Goal: Transaction & Acquisition: Book appointment/travel/reservation

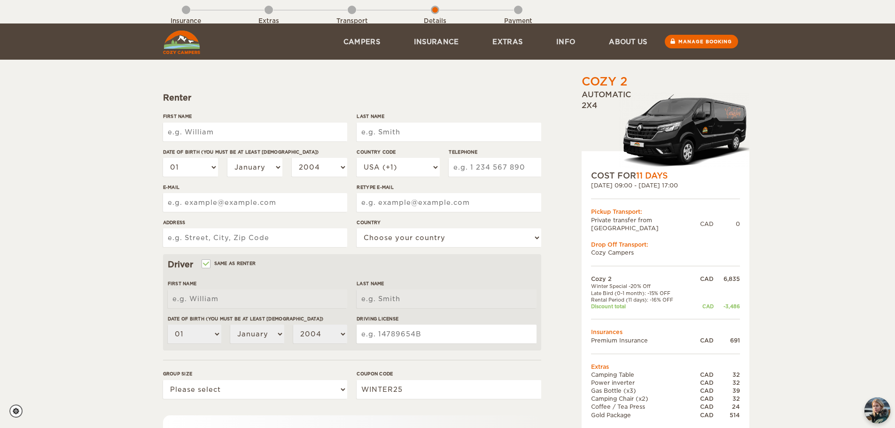
scroll to position [183, 0]
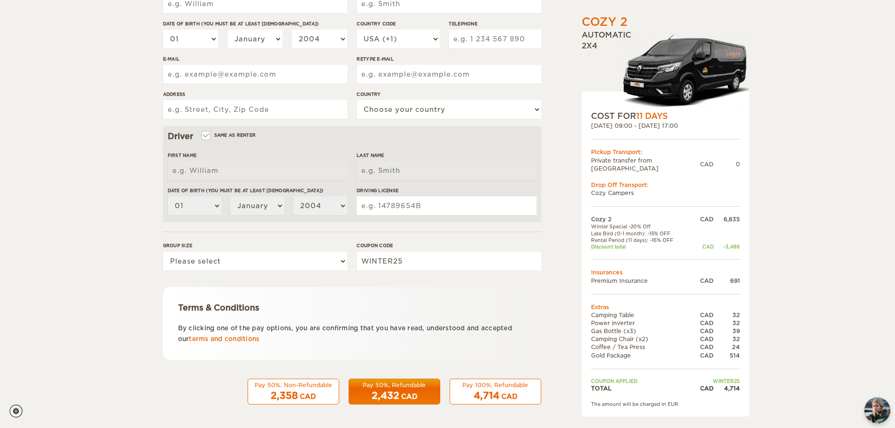
click at [319, 393] on div "2,358 CAD" at bounding box center [293, 396] width 79 height 14
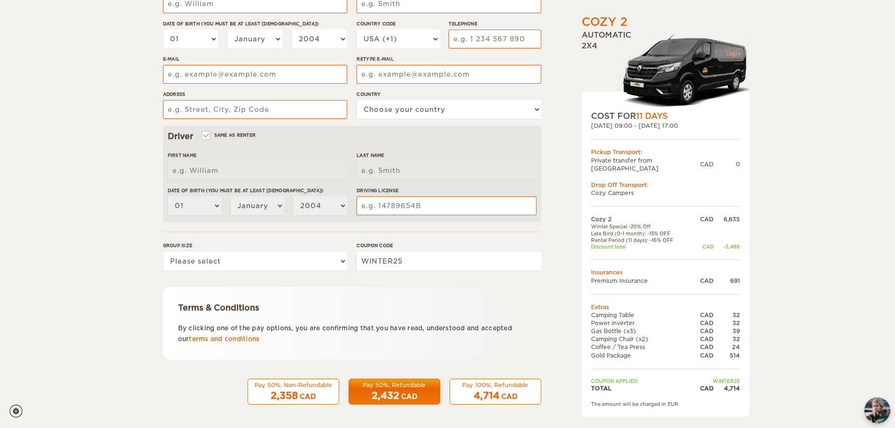
click at [289, 385] on div "Pay 50%, Non-Refundable" at bounding box center [293, 385] width 79 height 8
click at [314, 392] on div "CAD" at bounding box center [308, 396] width 16 height 9
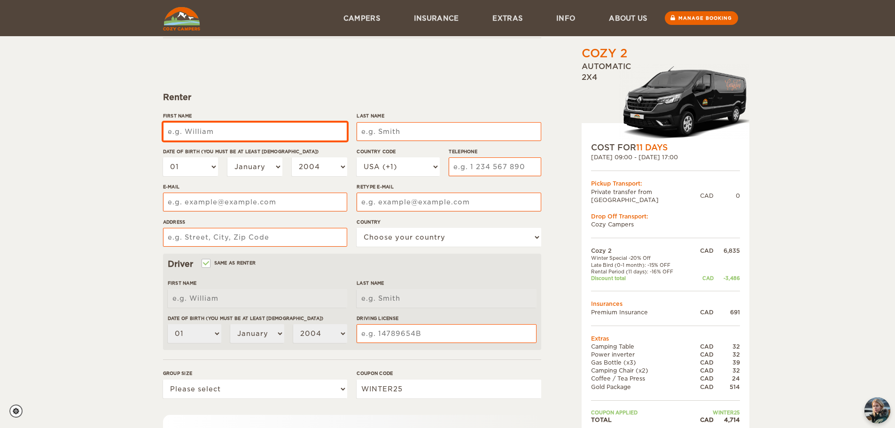
click at [237, 127] on input "First Name" at bounding box center [255, 131] width 184 height 19
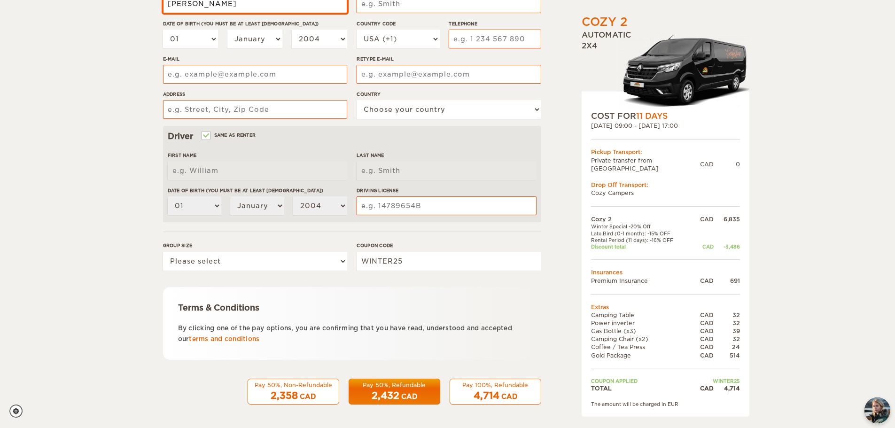
type input "[PERSON_NAME]"
click at [293, 385] on div "Pay 50%, Non-Refundable" at bounding box center [293, 385] width 79 height 8
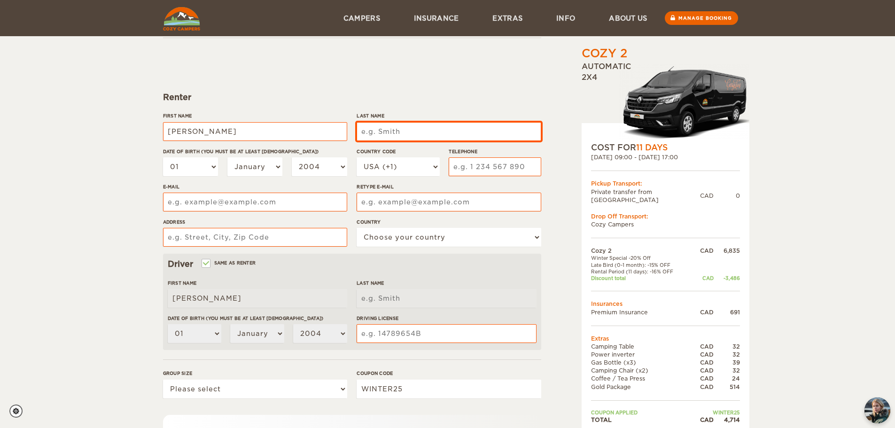
click at [425, 126] on input "Last Name" at bounding box center [449, 131] width 184 height 19
type input "[PERSON_NAME]"
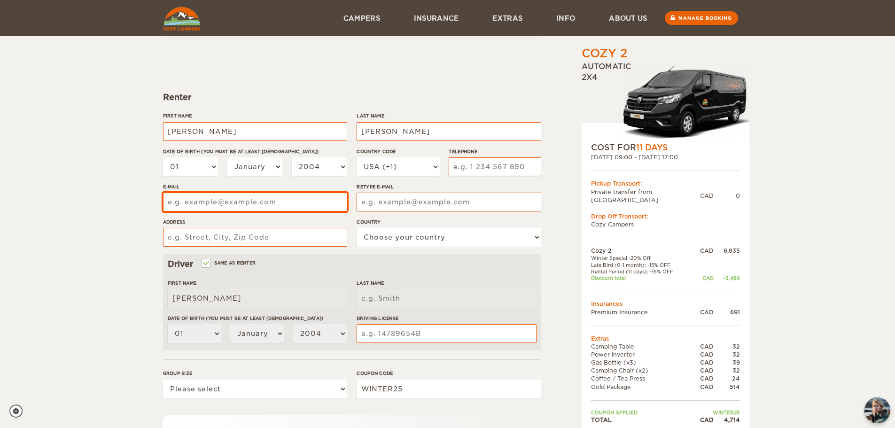
type input "[PERSON_NAME]"
click at [263, 203] on input "E-mail" at bounding box center [255, 202] width 184 height 19
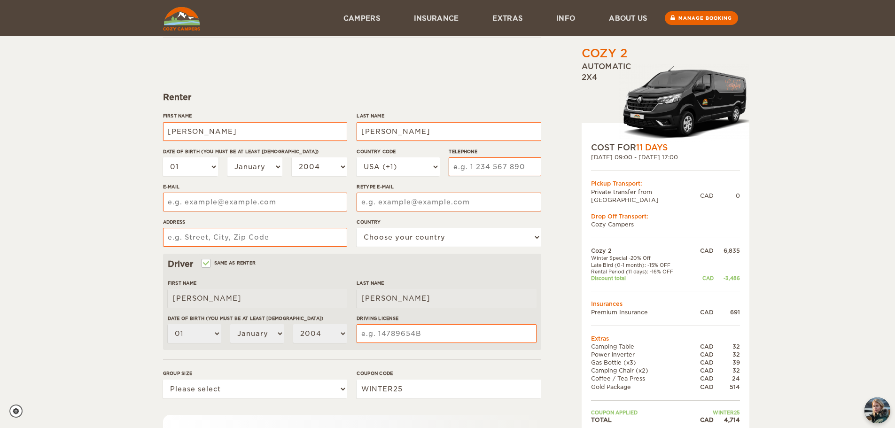
click at [348, 164] on div "First Name [PERSON_NAME] Last Name [PERSON_NAME] Date of birth (You must be at …" at bounding box center [352, 182] width 378 height 141
click at [328, 165] on select "2004 2003 2002 2001 2000 1999 1998 1997 1996 1995 1994 1993 1992 1991 1990 1989…" at bounding box center [319, 166] width 55 height 19
select select "2000"
click at [292, 157] on select "2004 2003 2002 2001 2000 1999 1998 1997 1996 1995 1994 1993 1992 1991 1990 1989…" at bounding box center [319, 166] width 55 height 19
select select "2000"
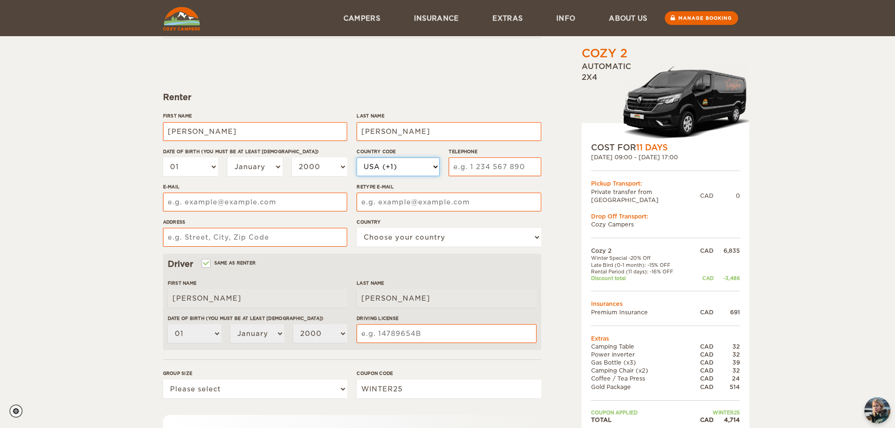
click at [430, 165] on select "USA (+1) [GEOGRAPHIC_DATA] (+44) [GEOGRAPHIC_DATA] (+49) [GEOGRAPHIC_DATA] (+21…" at bounding box center [398, 166] width 83 height 19
click at [488, 165] on input "Telephone" at bounding box center [495, 166] width 92 height 19
type input "5146647328"
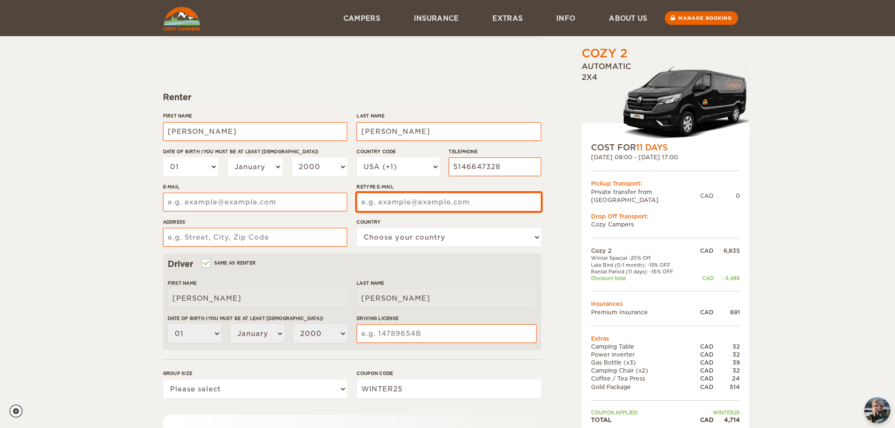
click at [433, 196] on input "Retype E-mail" at bounding box center [449, 202] width 184 height 19
drag, startPoint x: 456, startPoint y: 200, endPoint x: 330, endPoint y: 199, distance: 125.9
click at [330, 199] on div "First Name [PERSON_NAME] Last Name [PERSON_NAME] Date of birth (You must be at …" at bounding box center [352, 182] width 378 height 141
type input "[EMAIL_ADDRESS][DOMAIN_NAME]"
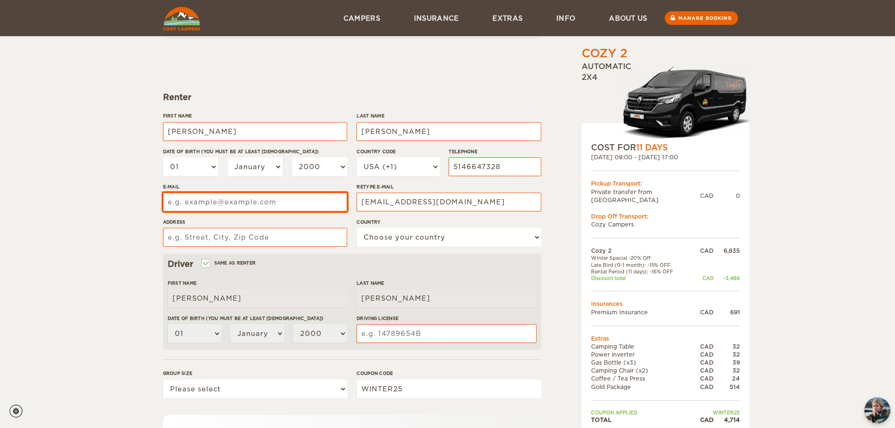
click at [275, 200] on form "Renter First Name [PERSON_NAME] Last Name [PERSON_NAME] Date of birth (You must…" at bounding box center [352, 285] width 378 height 495
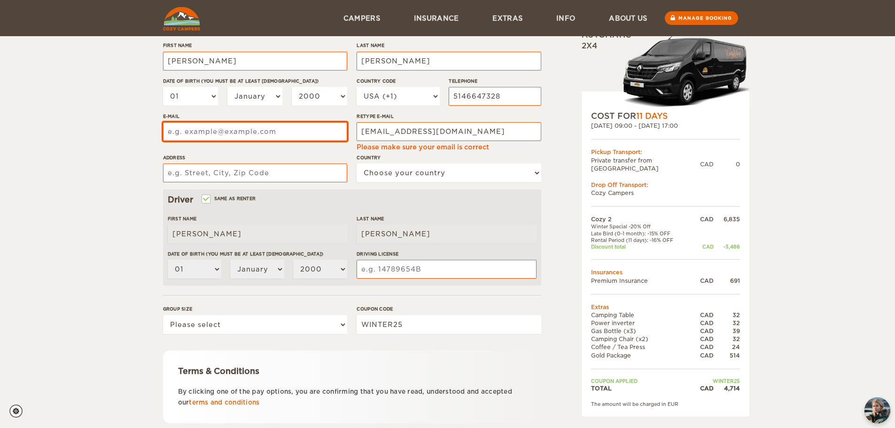
paste input "[EMAIL_ADDRESS][DOMAIN_NAME]"
type input "[EMAIL_ADDRESS][DOMAIN_NAME]"
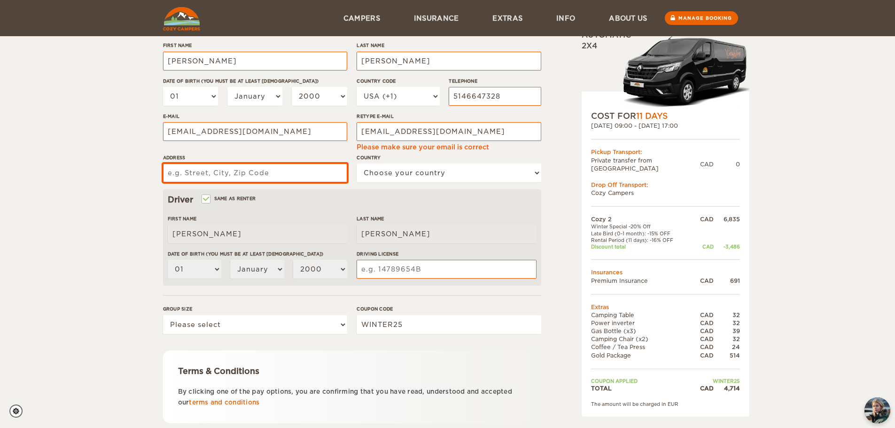
click at [270, 181] on input "Address" at bounding box center [255, 173] width 184 height 19
type input "[STREET_ADDRESS]"
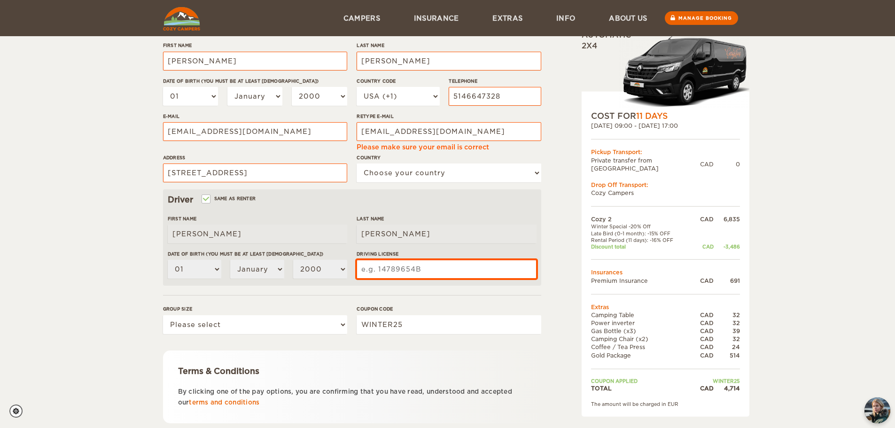
click at [409, 265] on input "Driving License" at bounding box center [447, 269] width 180 height 19
type input "G369752255"
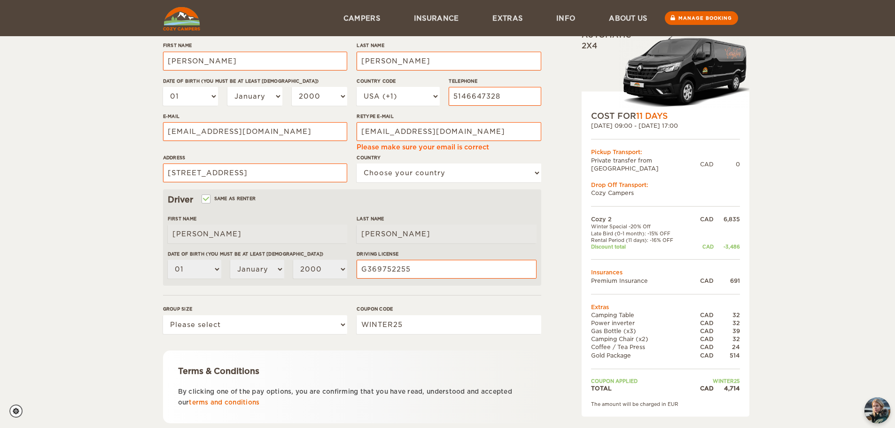
drag, startPoint x: 466, startPoint y: 298, endPoint x: 470, endPoint y: 302, distance: 5.7
click at [470, 302] on form "Renter First Name [PERSON_NAME] Last Name [PERSON_NAME] Date of birth (You must…" at bounding box center [352, 217] width 378 height 501
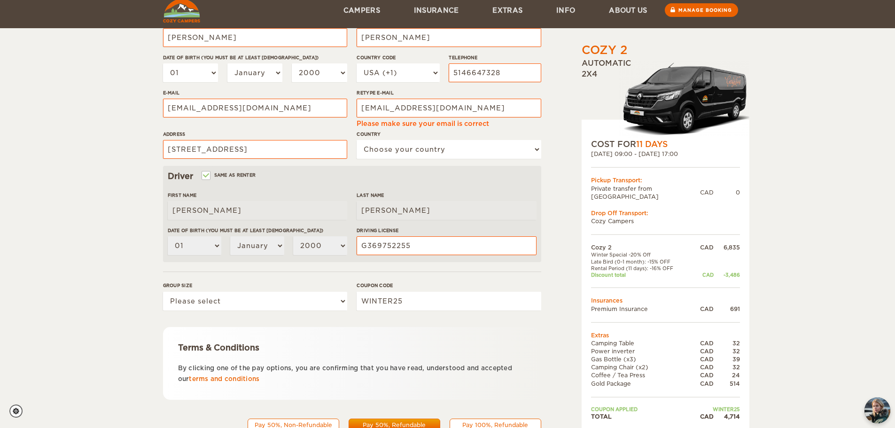
scroll to position [189, 0]
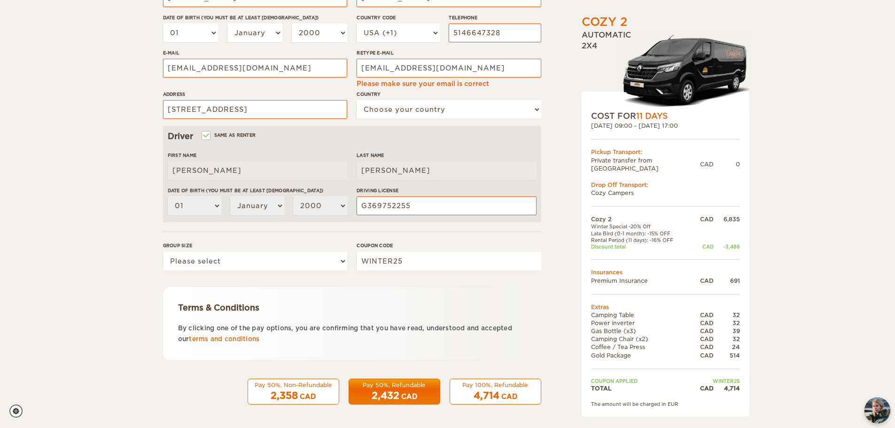
click at [289, 398] on span "2,358" at bounding box center [284, 395] width 27 height 11
click at [410, 112] on select "Choose your country [GEOGRAPHIC_DATA] [GEOGRAPHIC_DATA] [GEOGRAPHIC_DATA] [GEOG…" at bounding box center [449, 109] width 184 height 19
select select "38"
click at [357, 100] on select "Choose your country [GEOGRAPHIC_DATA] [GEOGRAPHIC_DATA] [GEOGRAPHIC_DATA] [GEOG…" at bounding box center [449, 109] width 184 height 19
click at [301, 391] on div "2,358 CAD" at bounding box center [293, 396] width 79 height 14
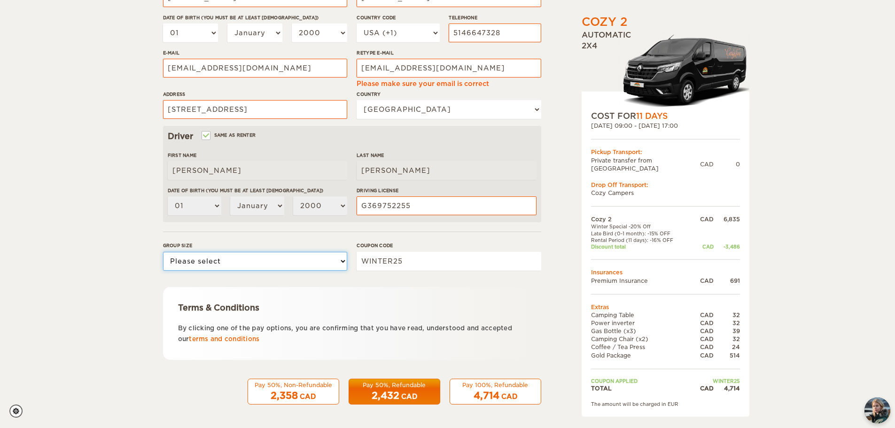
click at [235, 258] on select "Please select 1 2" at bounding box center [255, 261] width 184 height 19
select select "2"
click at [163, 252] on select "Please select 1 2" at bounding box center [255, 261] width 184 height 19
click at [274, 394] on span "2,358" at bounding box center [284, 395] width 27 height 11
click at [273, 401] on span "2,358" at bounding box center [284, 395] width 27 height 11
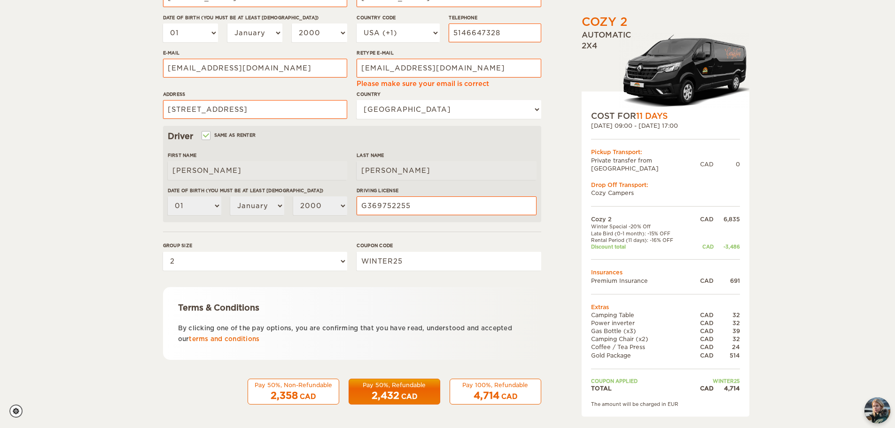
click at [284, 385] on div "Pay 50%, Non-Refundable" at bounding box center [293, 385] width 79 height 8
click at [298, 391] on div "2,358 CAD" at bounding box center [293, 396] width 79 height 14
click at [400, 388] on div "Pay 50%, Refundable" at bounding box center [394, 385] width 79 height 8
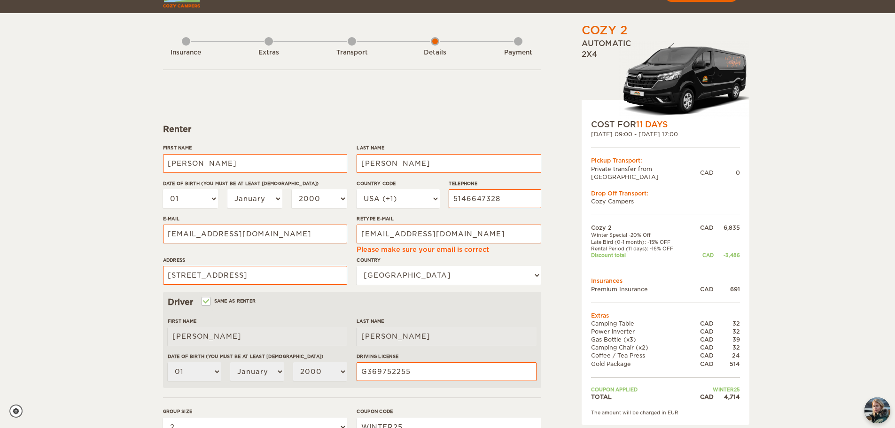
scroll to position [0, 0]
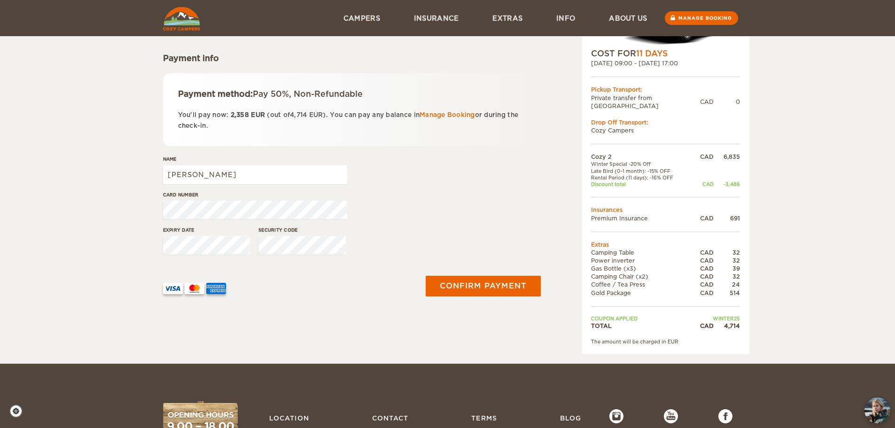
scroll to position [47, 0]
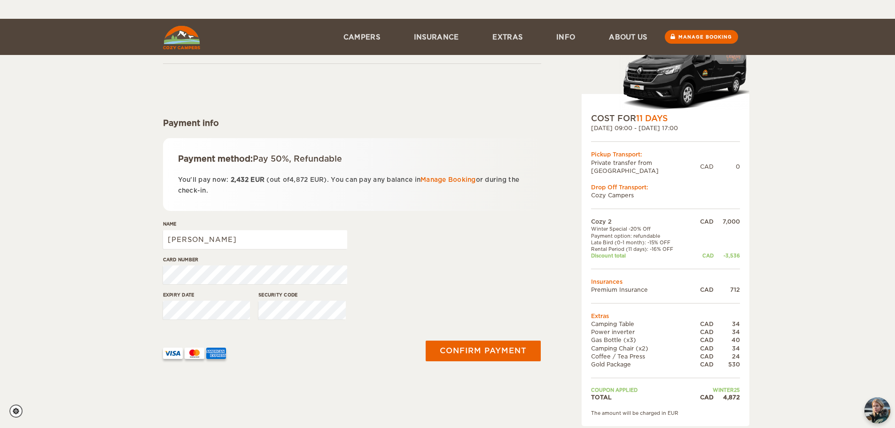
scroll to position [94, 0]
